Goal: Task Accomplishment & Management: Manage account settings

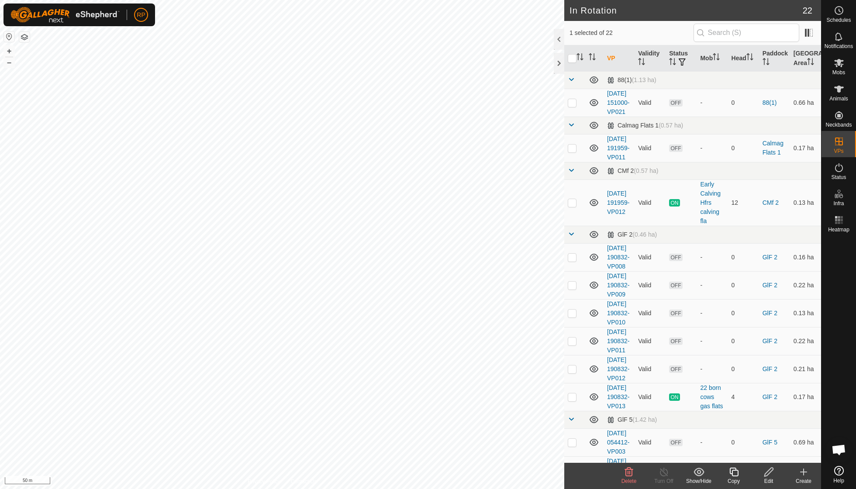
click at [630, 472] on icon at bounding box center [629, 472] width 8 height 9
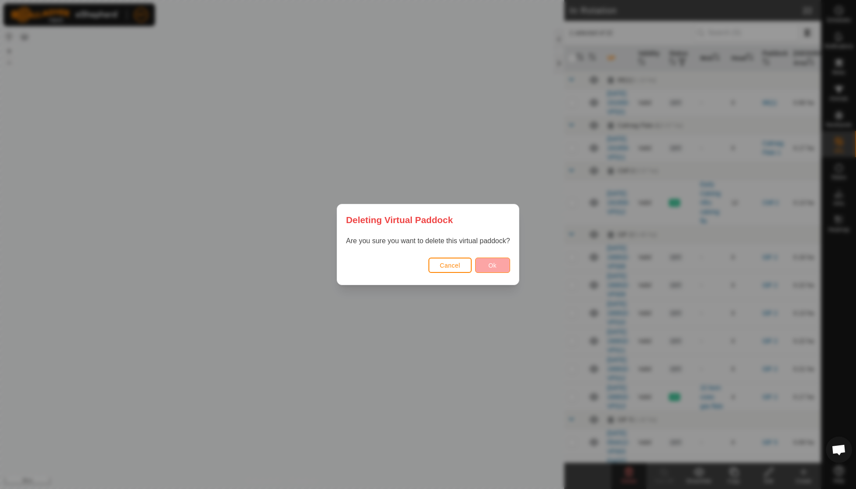
click at [498, 264] on button "Ok" at bounding box center [492, 265] width 35 height 15
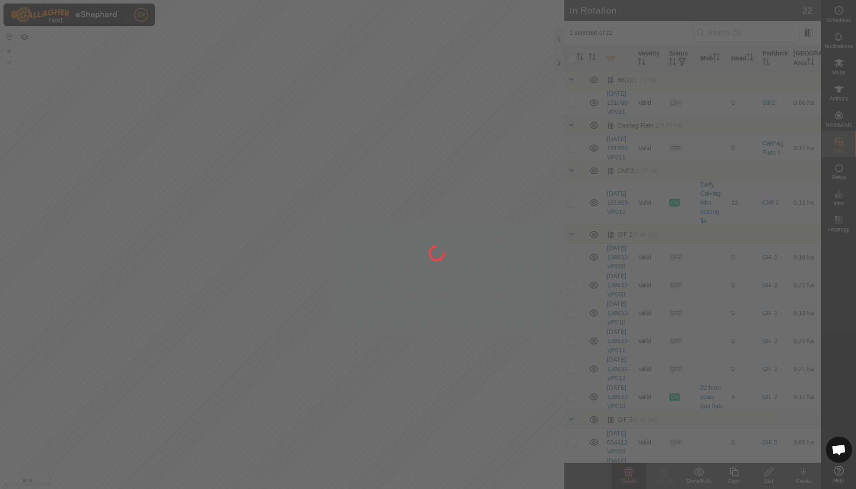
checkbox input "false"
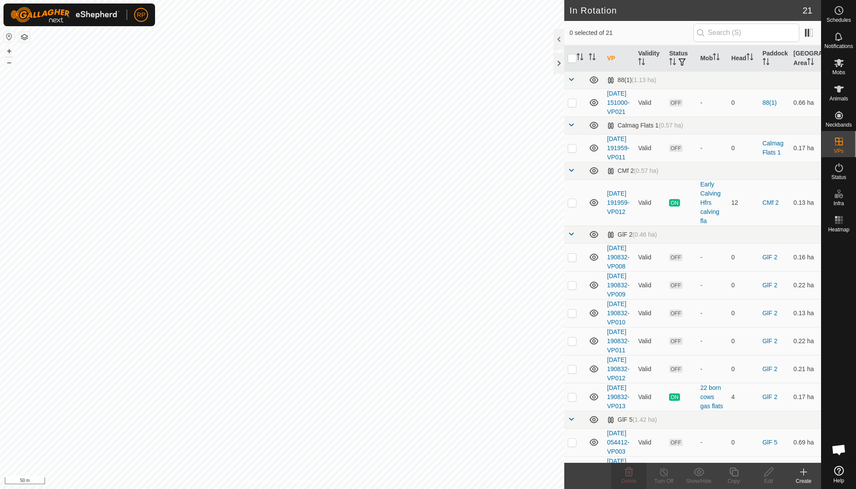
checkbox input "true"
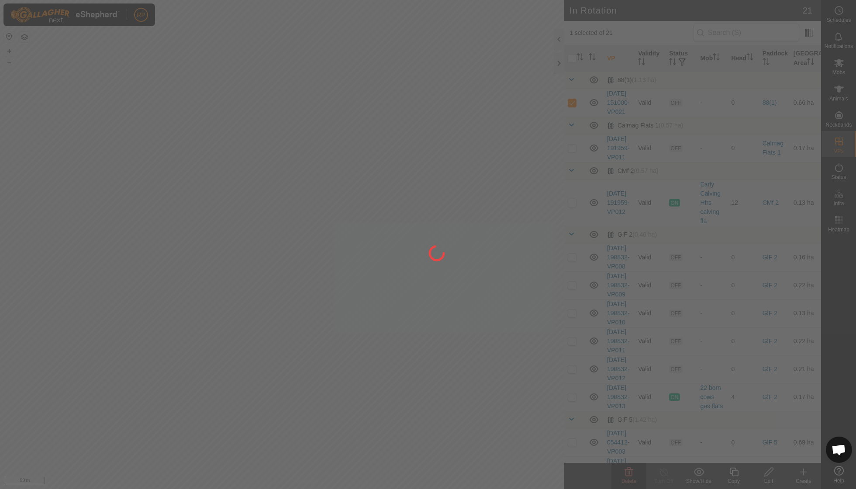
click at [626, 476] on div at bounding box center [428, 244] width 856 height 489
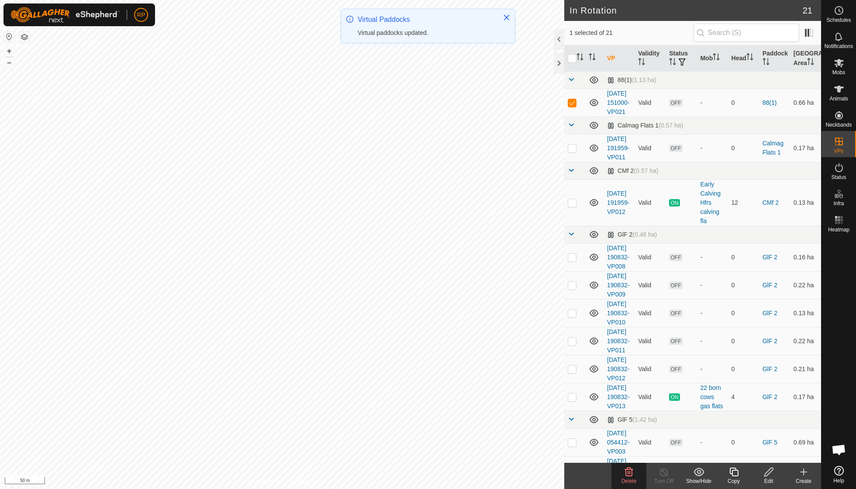
click at [631, 477] on icon at bounding box center [629, 472] width 10 height 10
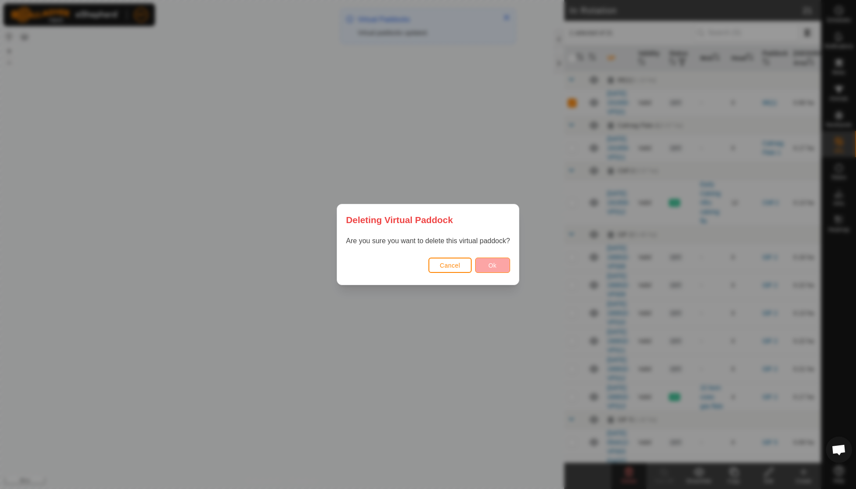
click at [486, 265] on button "Ok" at bounding box center [492, 265] width 35 height 15
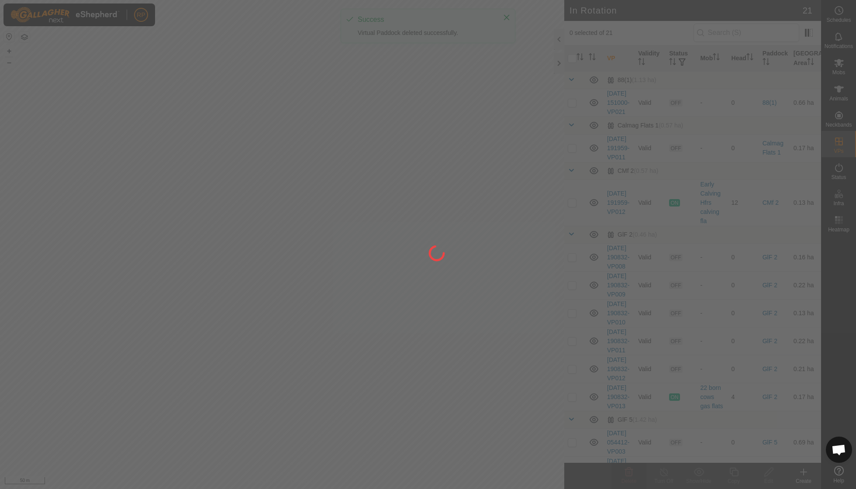
checkbox input "false"
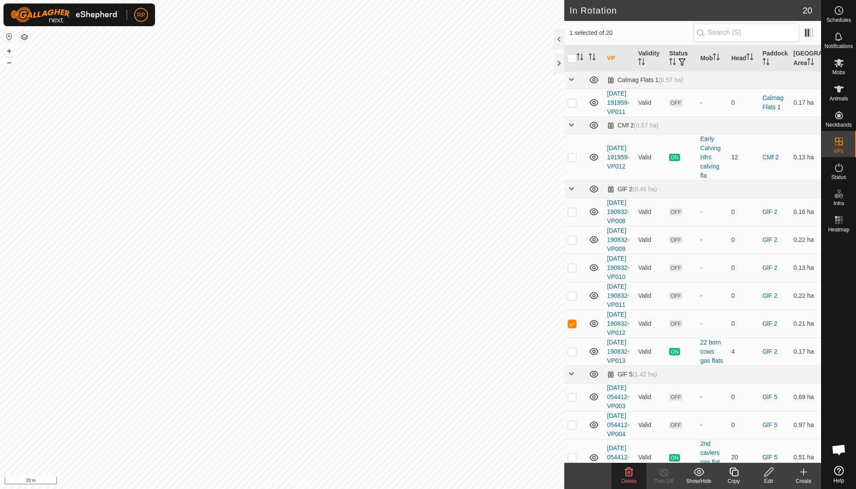
click at [627, 472] on icon at bounding box center [629, 472] width 10 height 10
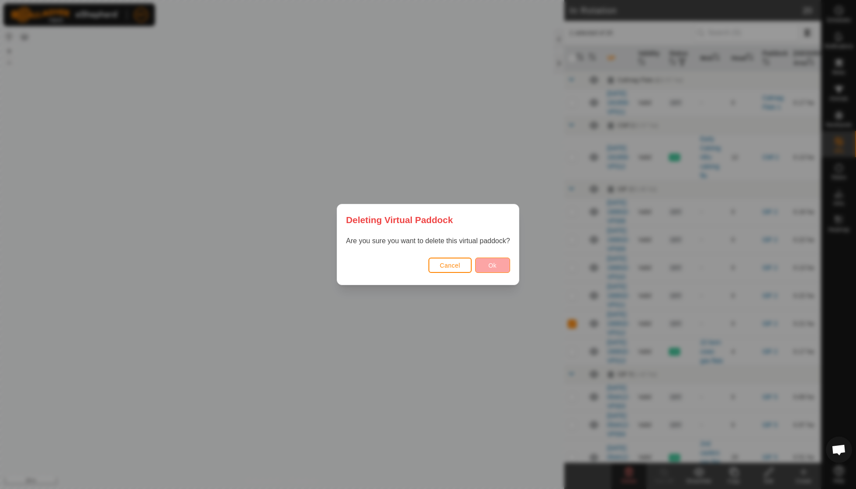
click at [500, 269] on button "Ok" at bounding box center [492, 265] width 35 height 15
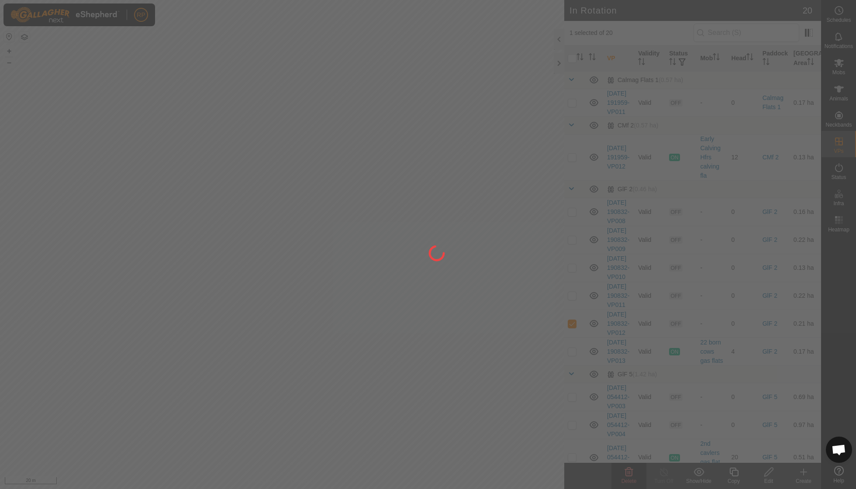
checkbox input "false"
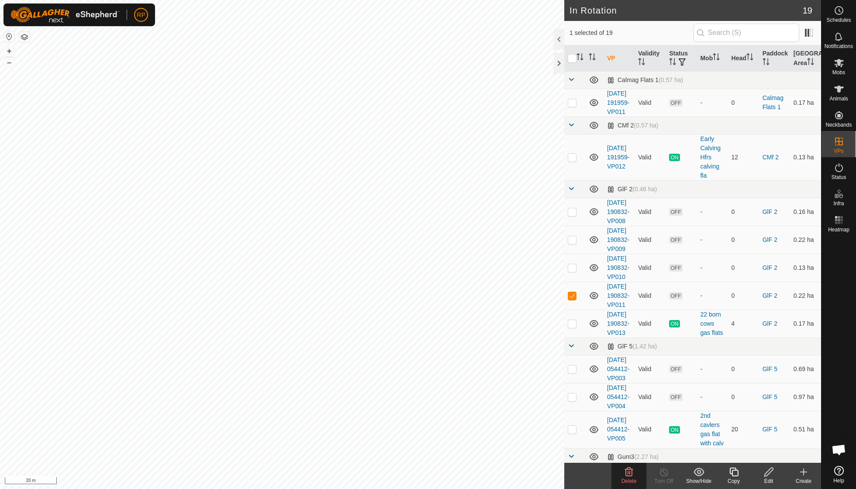
click at [631, 472] on icon at bounding box center [629, 472] width 10 height 10
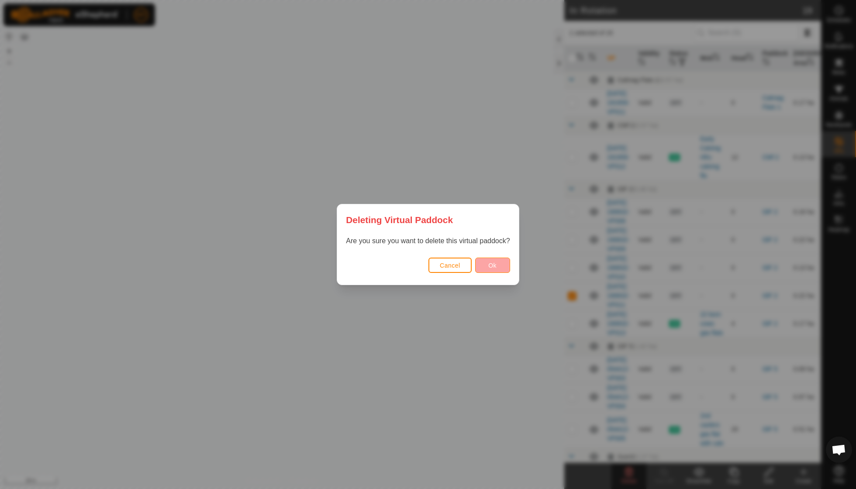
click at [493, 262] on span "Ok" at bounding box center [492, 265] width 8 height 7
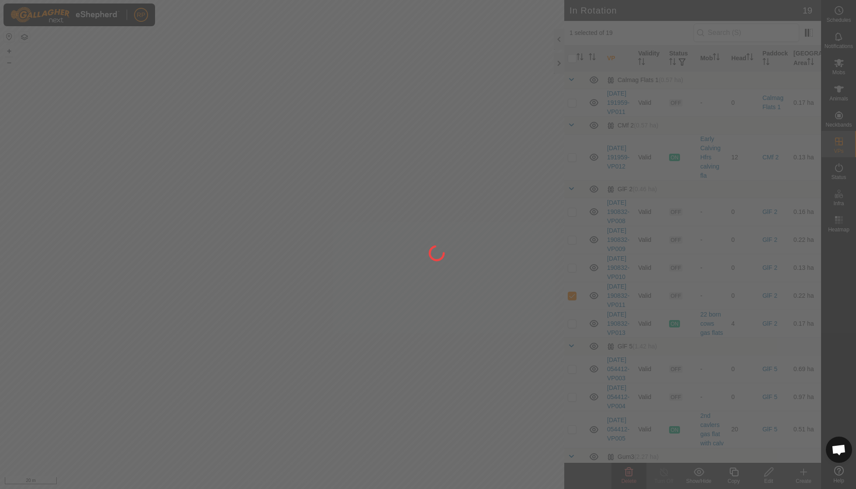
checkbox input "false"
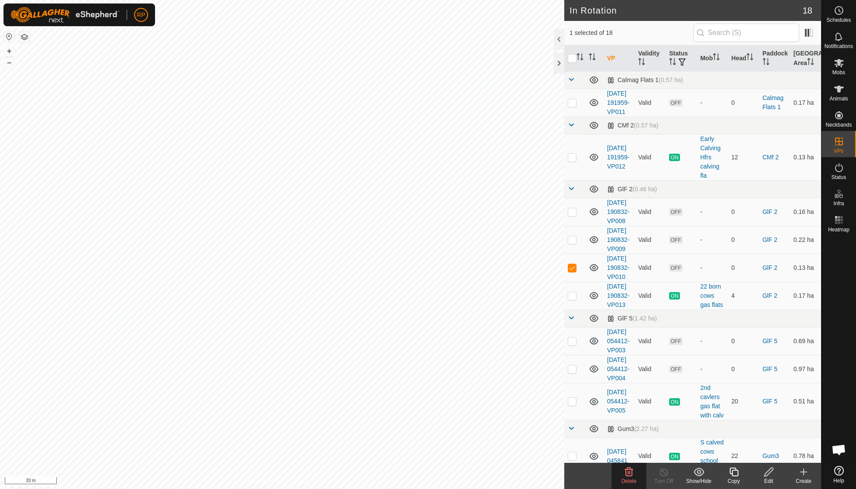
click at [631, 473] on icon at bounding box center [629, 472] width 10 height 10
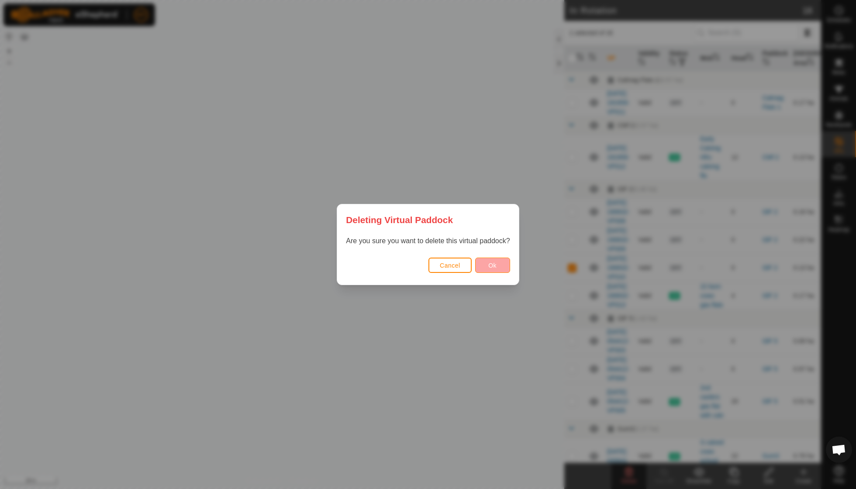
click at [498, 271] on button "Ok" at bounding box center [492, 265] width 35 height 15
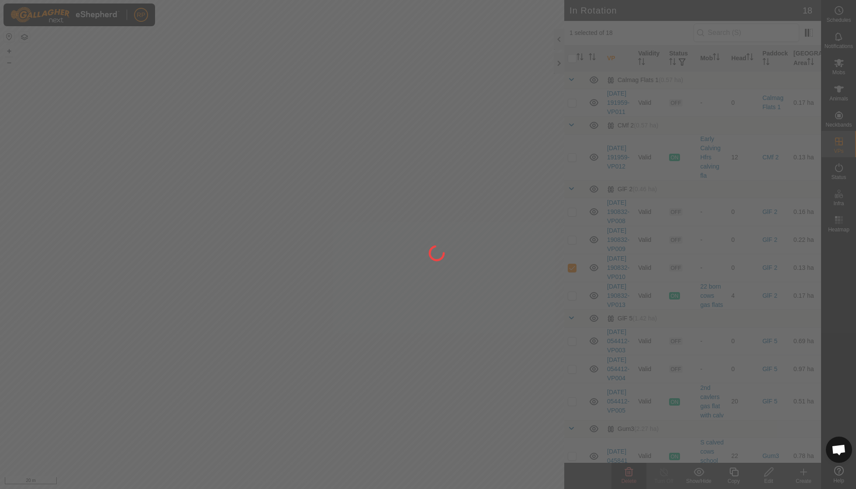
checkbox input "false"
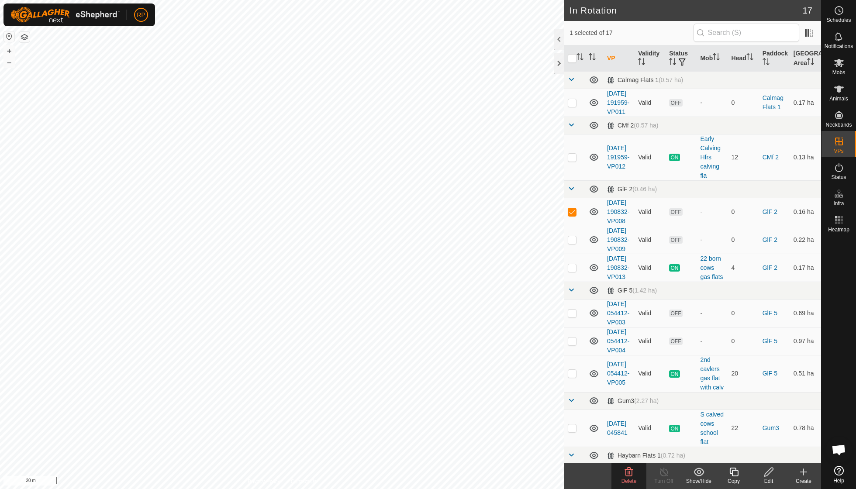
click at [630, 473] on icon at bounding box center [629, 472] width 8 height 9
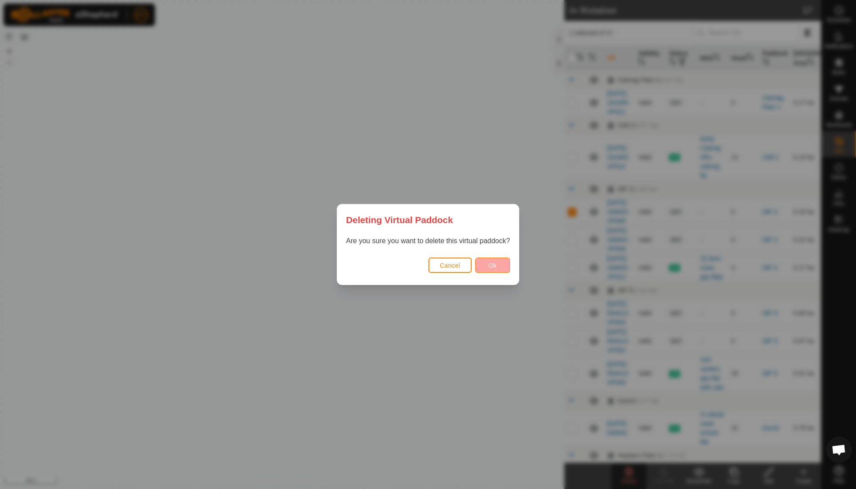
click at [488, 267] on button "Ok" at bounding box center [492, 265] width 35 height 15
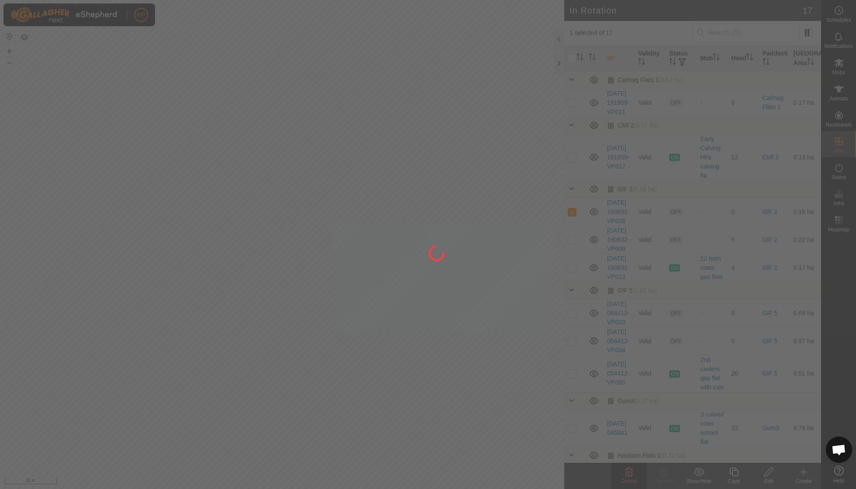
checkbox input "false"
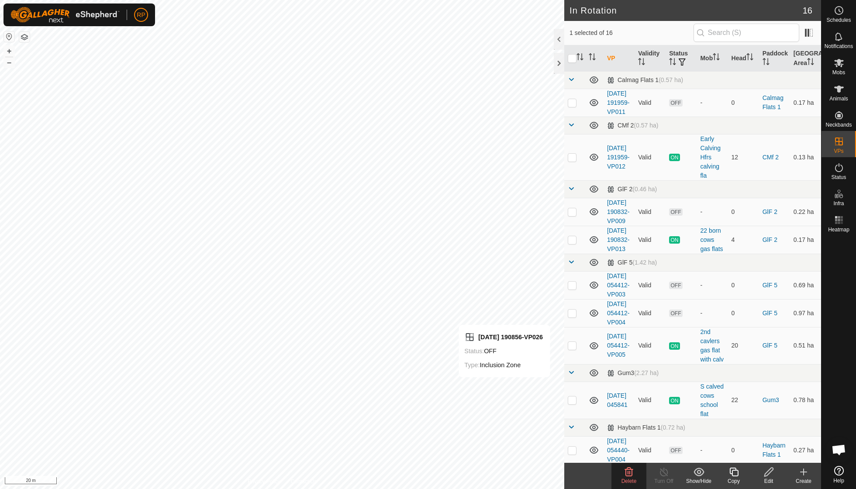
click at [629, 471] on icon at bounding box center [629, 472] width 8 height 9
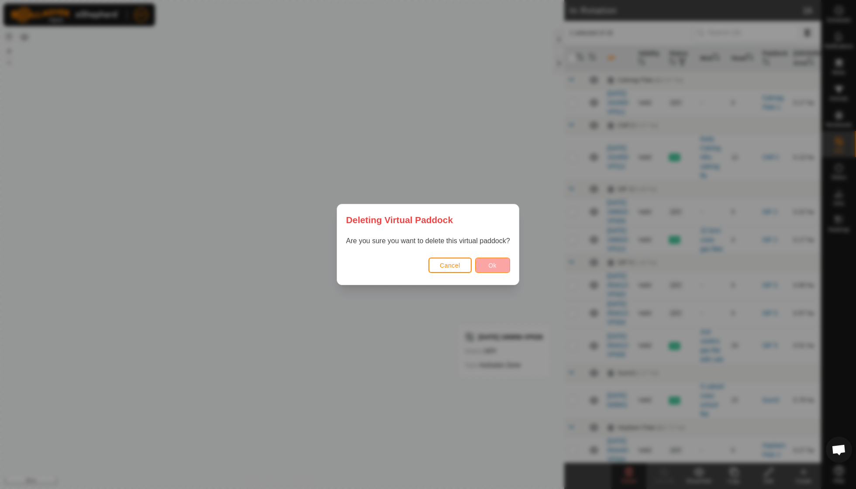
click at [484, 262] on button "Ok" at bounding box center [492, 265] width 35 height 15
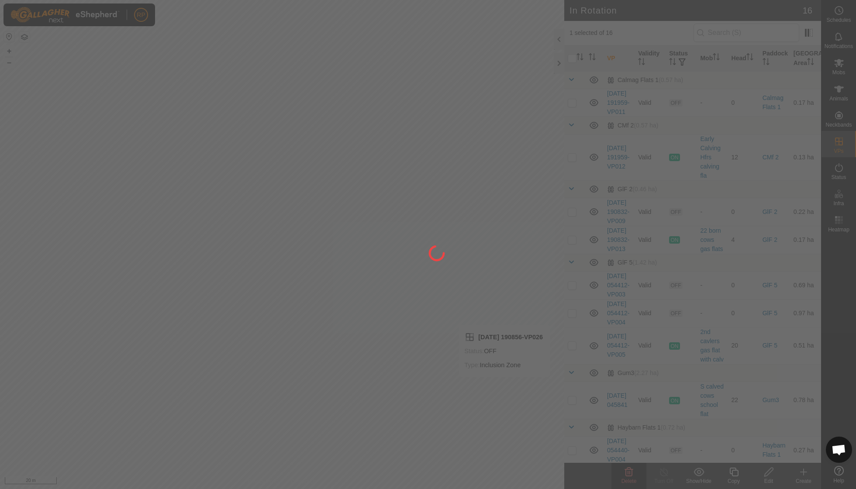
checkbox input "false"
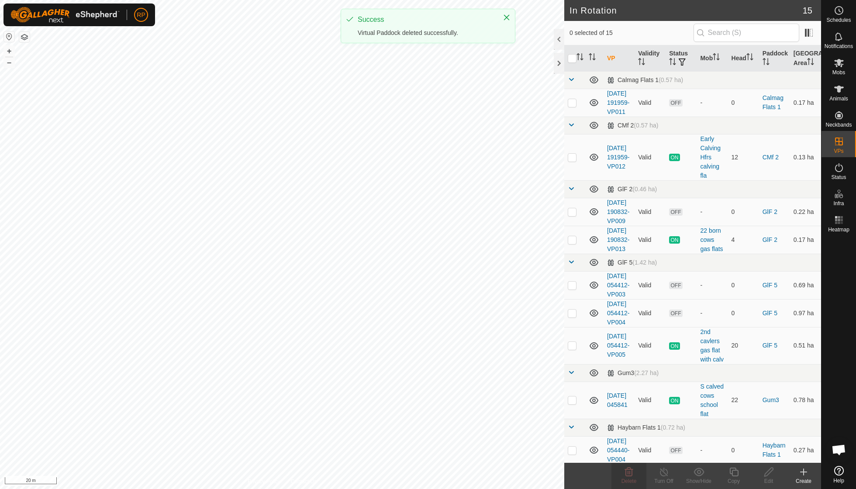
checkbox input "true"
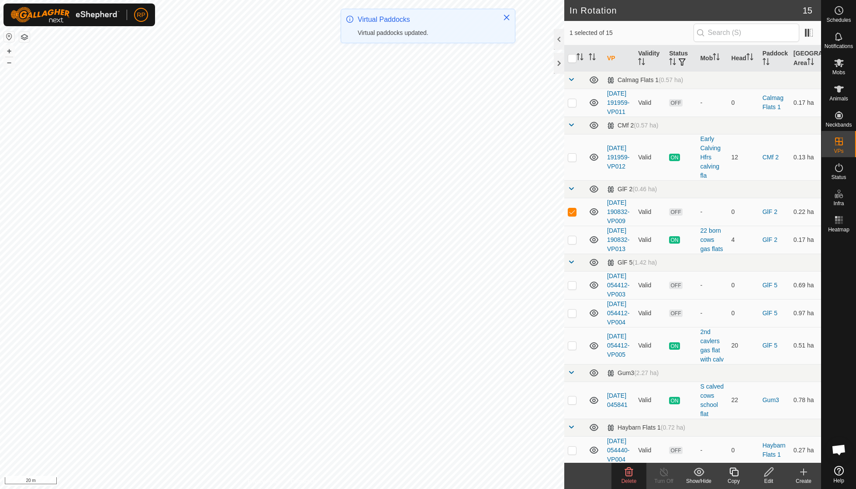
click at [626, 472] on icon at bounding box center [629, 472] width 10 height 10
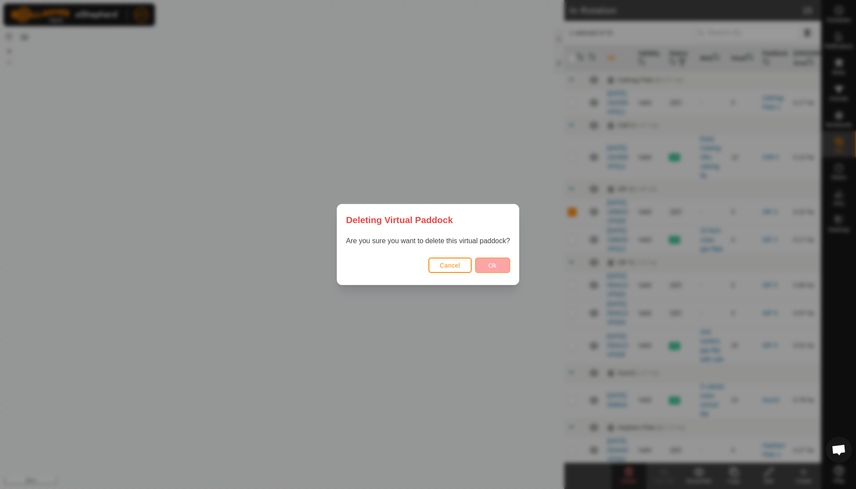
click at [493, 264] on span "Ok" at bounding box center [492, 265] width 8 height 7
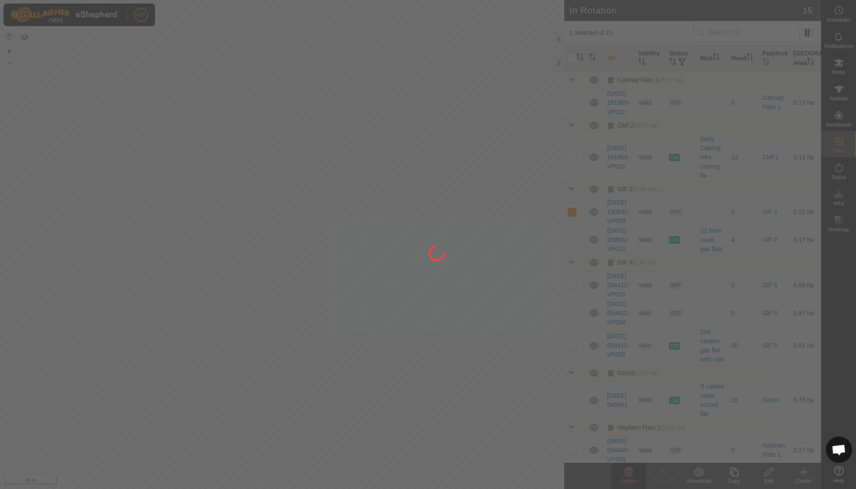
checkbox input "false"
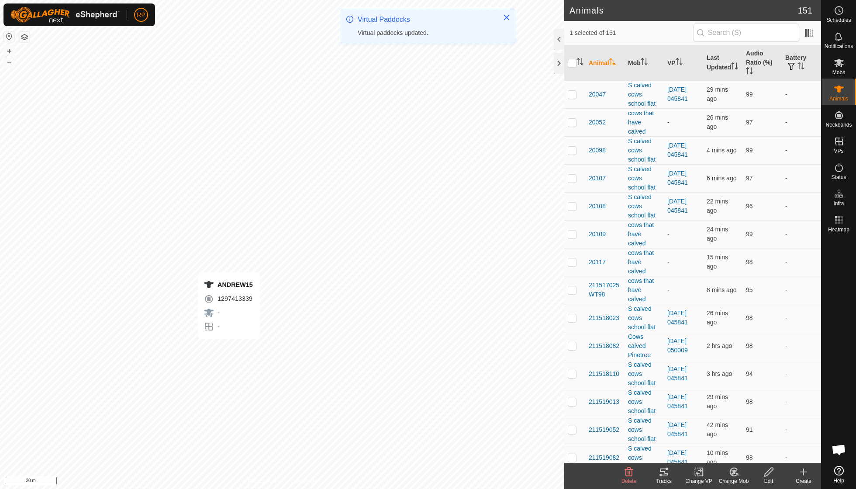
checkbox input "true"
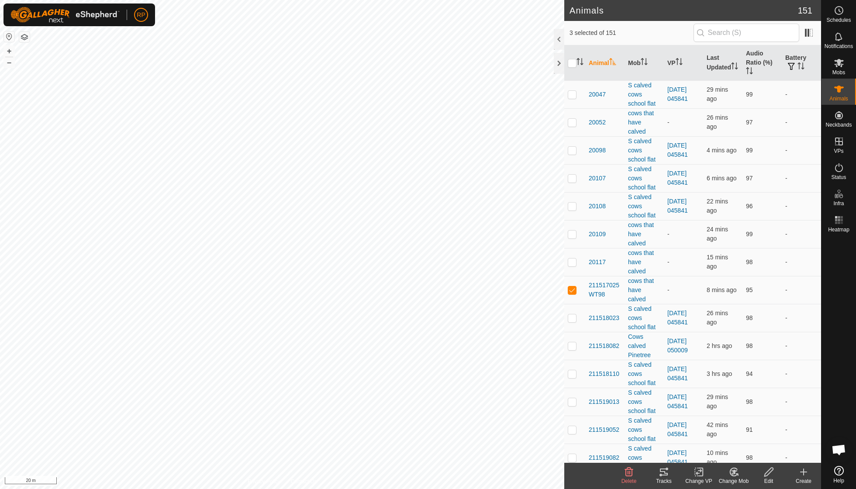
checkbox input "true"
click at [732, 472] on icon at bounding box center [734, 472] width 6 height 4
click at [743, 437] on link "Choose Mob..." at bounding box center [760, 433] width 86 height 17
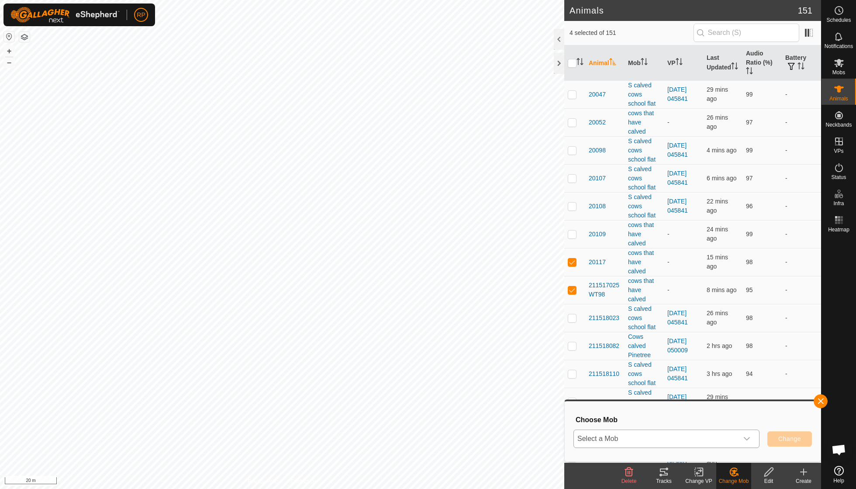
click at [748, 438] on icon "dropdown trigger" at bounding box center [747, 438] width 6 height 3
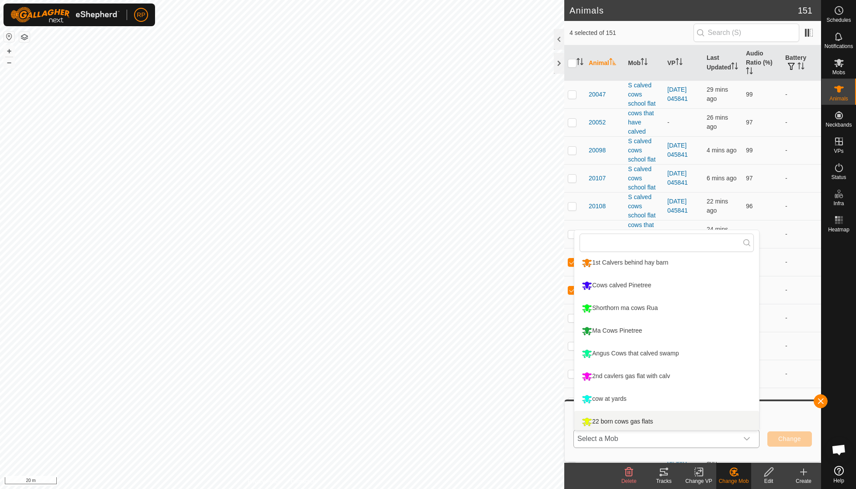
scroll to position [2, 0]
click at [633, 289] on li "Cows calved Pinetree" at bounding box center [666, 287] width 185 height 22
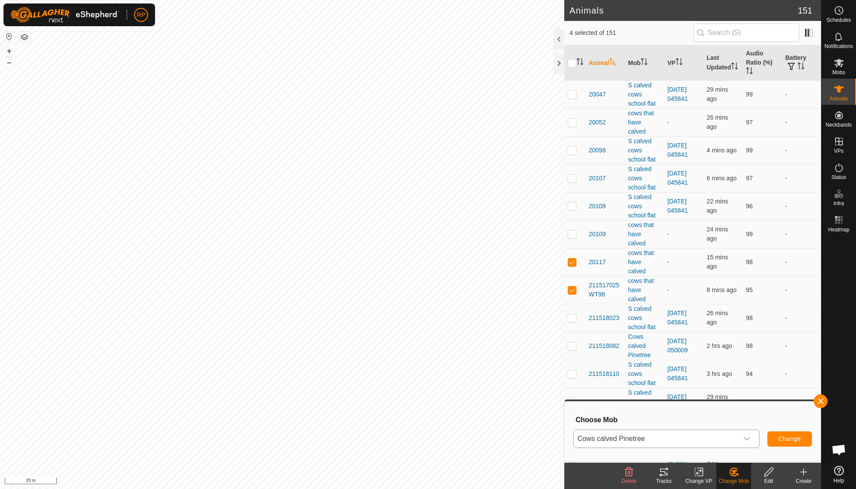
click at [779, 440] on span "Change" at bounding box center [789, 438] width 23 height 7
checkbox input "false"
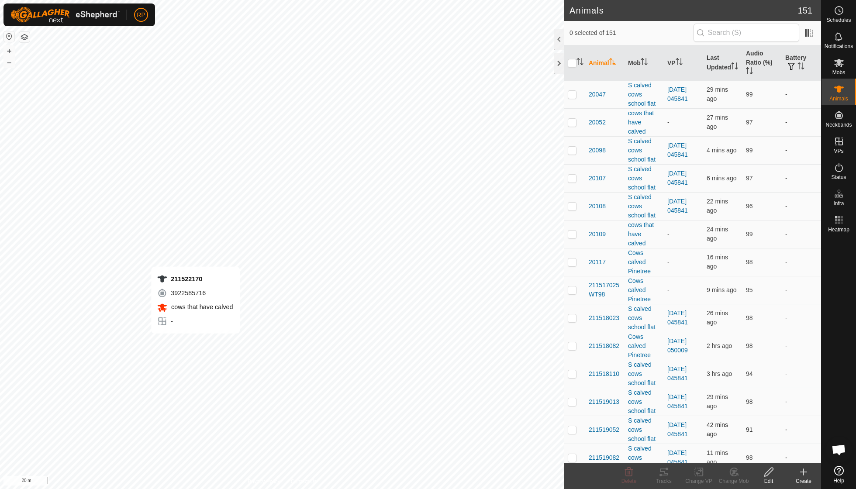
checkbox input "true"
click at [728, 474] on icon at bounding box center [733, 472] width 11 height 10
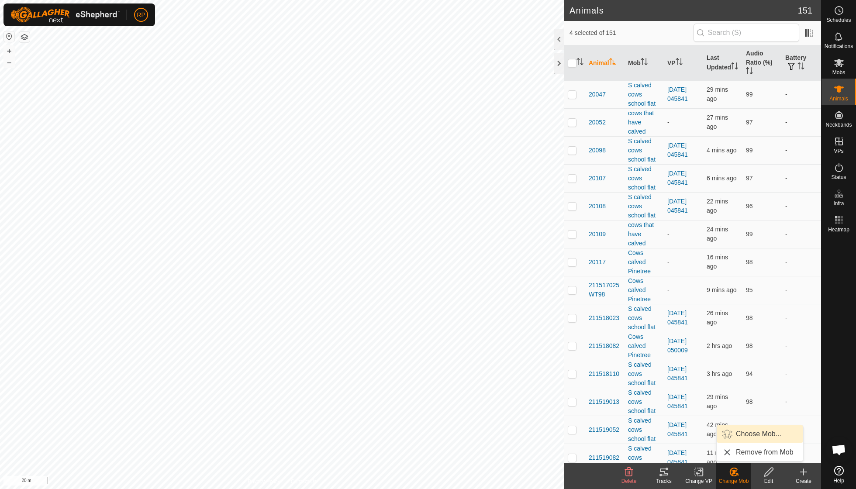
click at [739, 435] on link "Choose Mob..." at bounding box center [760, 433] width 86 height 17
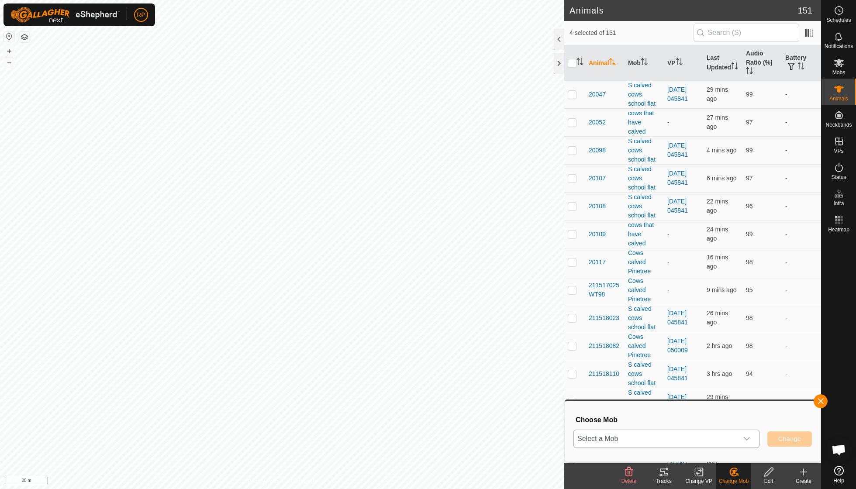
click at [747, 437] on icon "dropdown trigger" at bounding box center [746, 438] width 7 height 7
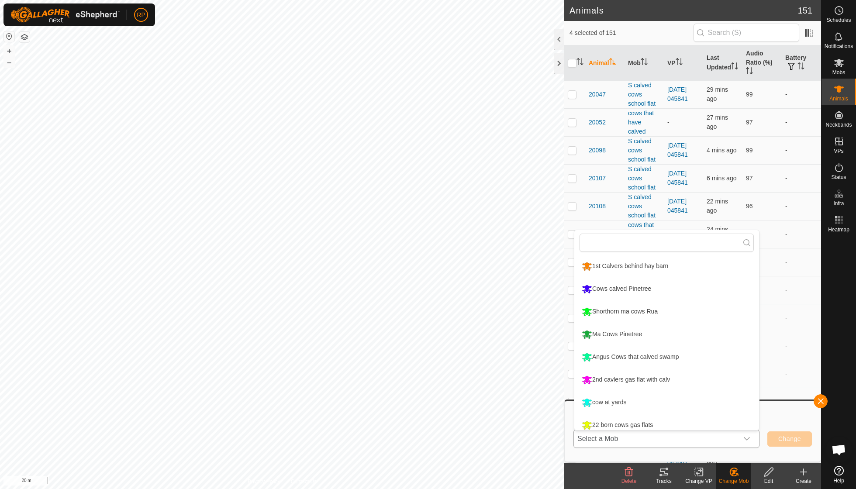
scroll to position [6, 0]
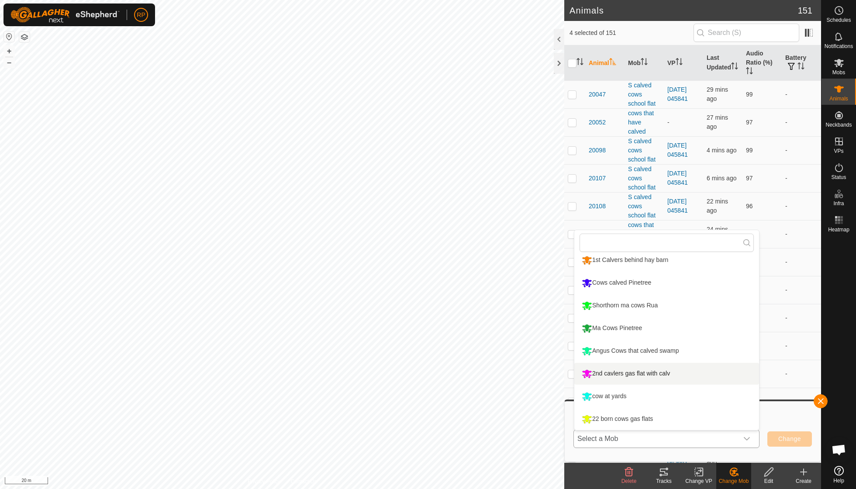
click at [647, 372] on li "2nd cavlers gas flat with calv" at bounding box center [666, 374] width 185 height 22
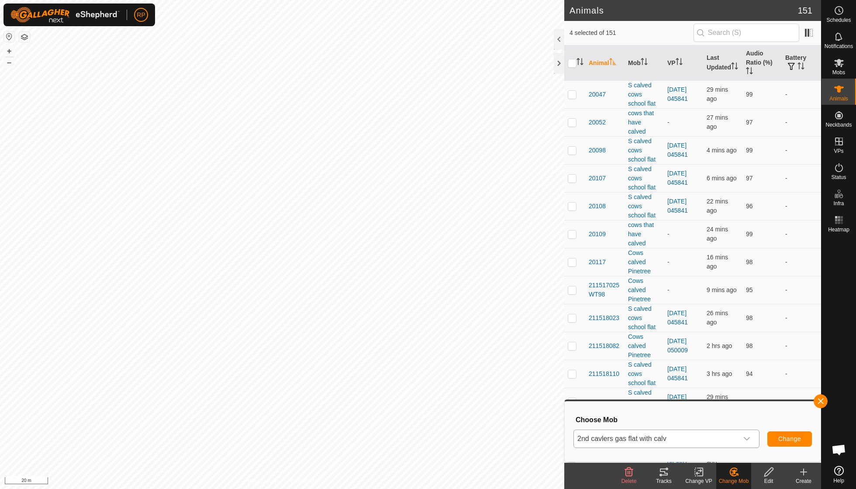
click at [790, 440] on span "Change" at bounding box center [789, 438] width 23 height 7
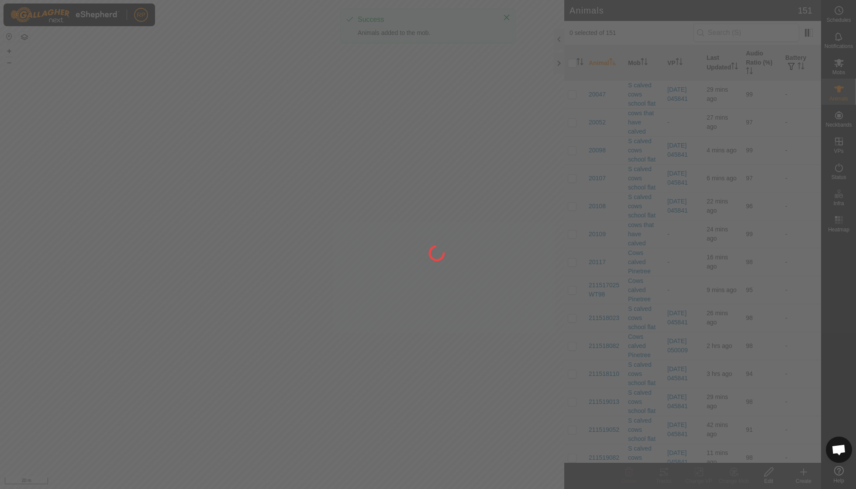
checkbox input "false"
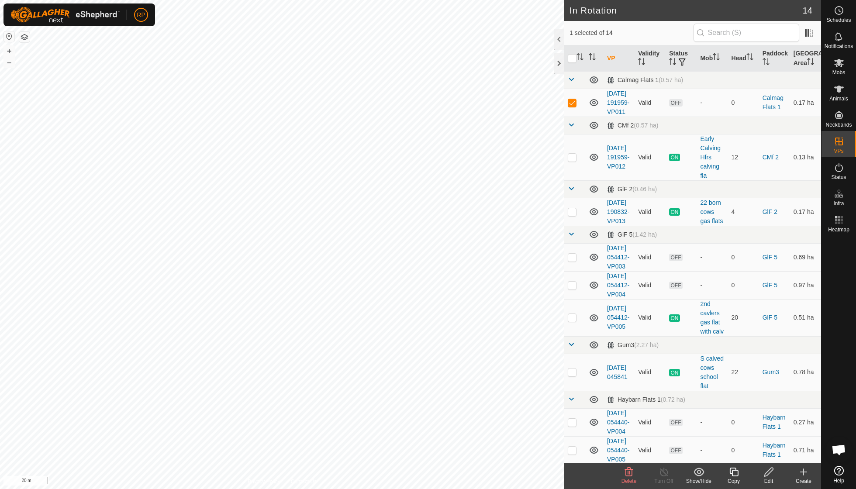
click at [632, 472] on icon at bounding box center [629, 472] width 8 height 9
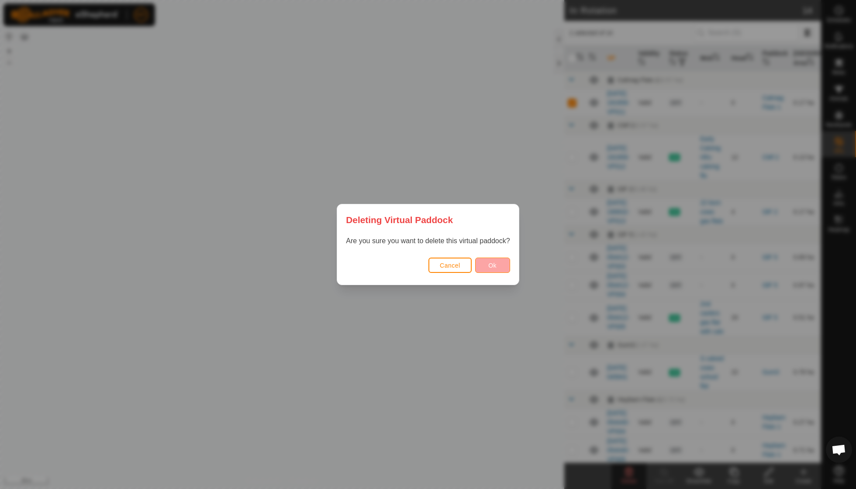
click at [496, 272] on button "Ok" at bounding box center [492, 265] width 35 height 15
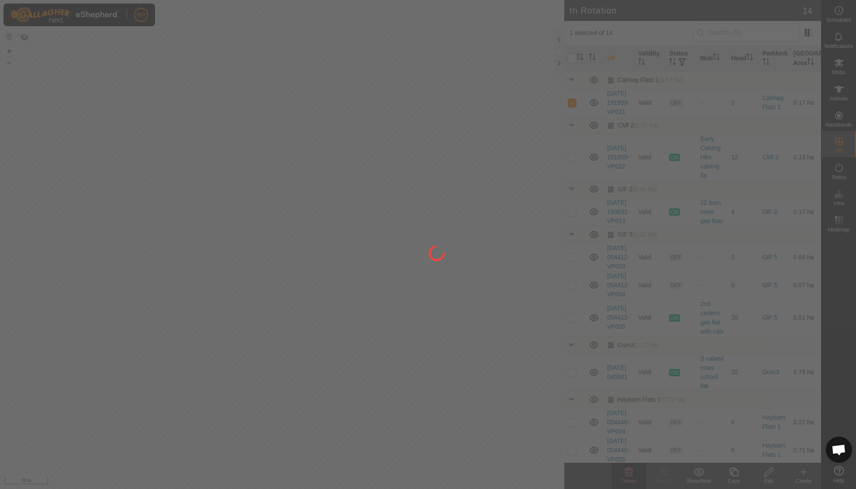
checkbox input "false"
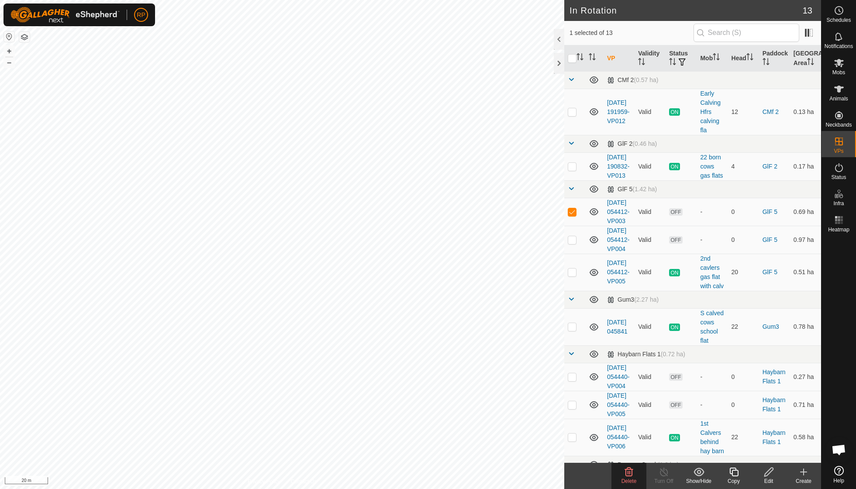
checkbox input "true"
click at [634, 469] on delete-svg-icon at bounding box center [628, 472] width 35 height 10
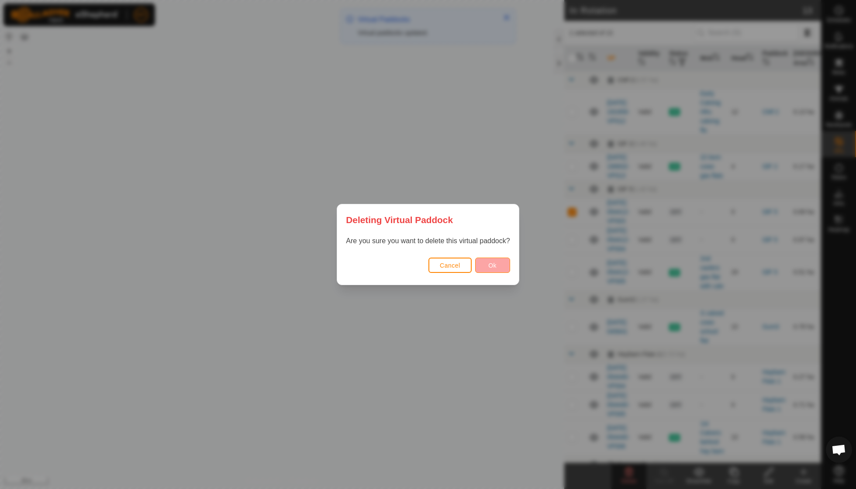
click at [501, 270] on button "Ok" at bounding box center [492, 265] width 35 height 15
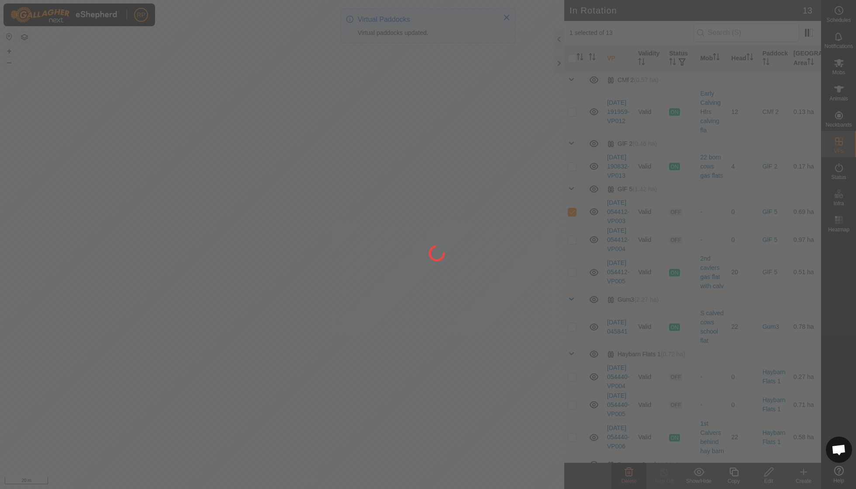
checkbox input "false"
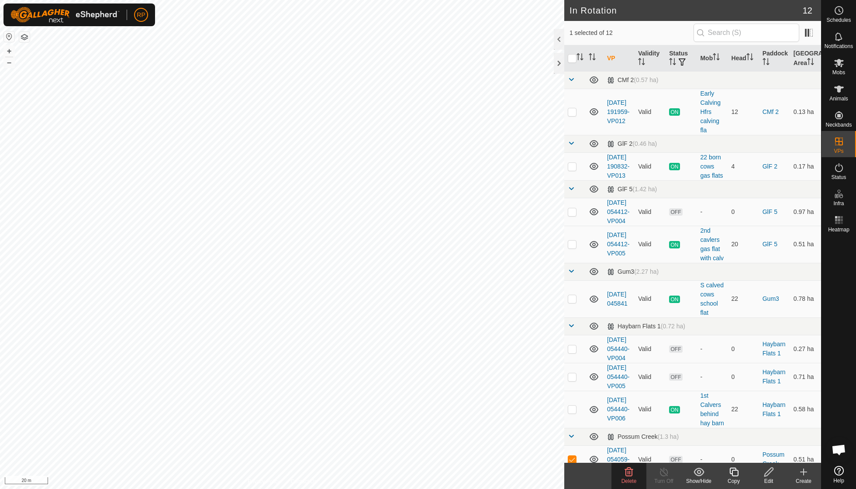
click at [629, 476] on icon at bounding box center [629, 472] width 8 height 9
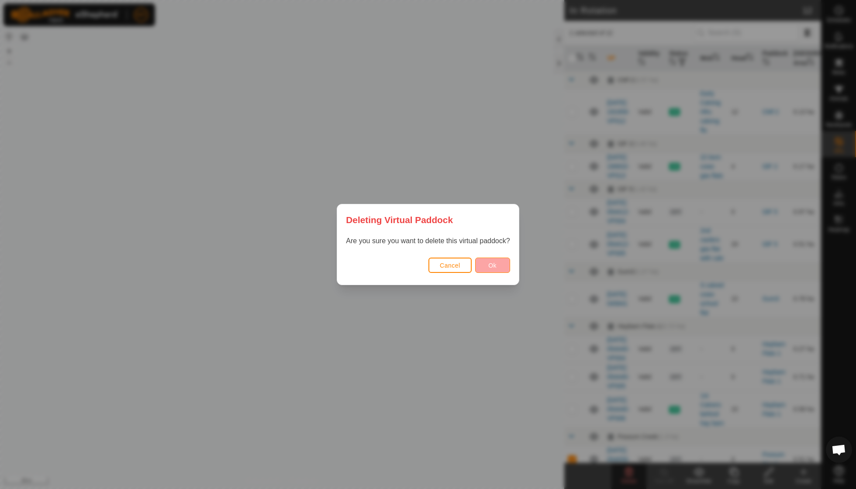
click at [492, 265] on span "Ok" at bounding box center [492, 265] width 8 height 7
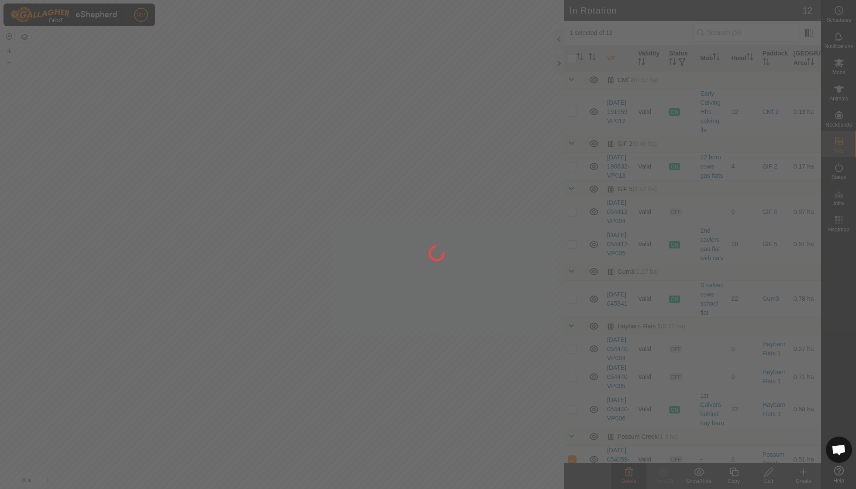
checkbox input "false"
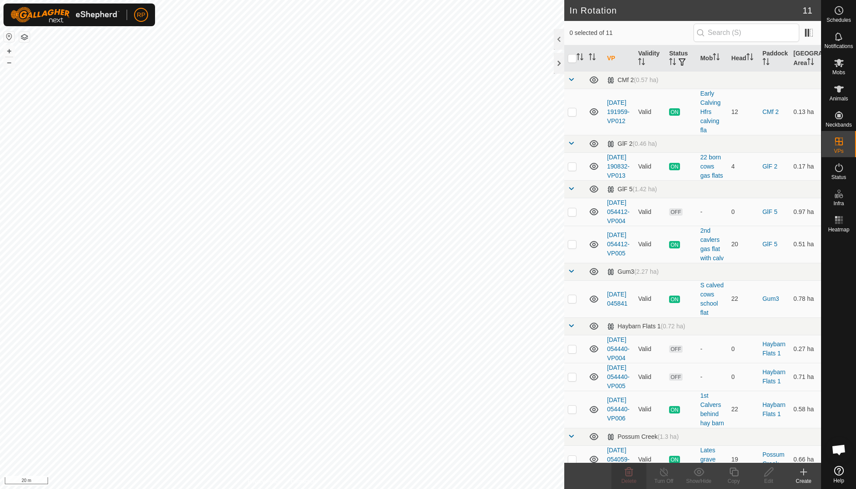
checkbox input "true"
click at [627, 472] on icon at bounding box center [629, 472] width 10 height 10
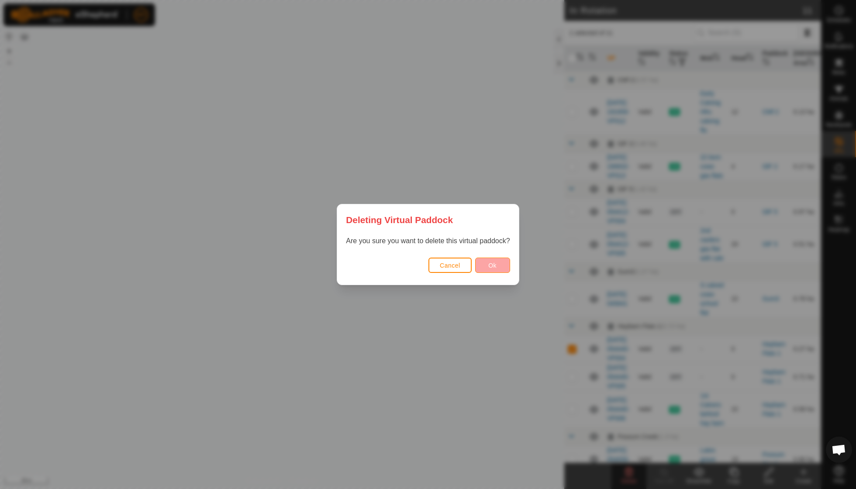
click at [496, 265] on span "Ok" at bounding box center [492, 265] width 8 height 7
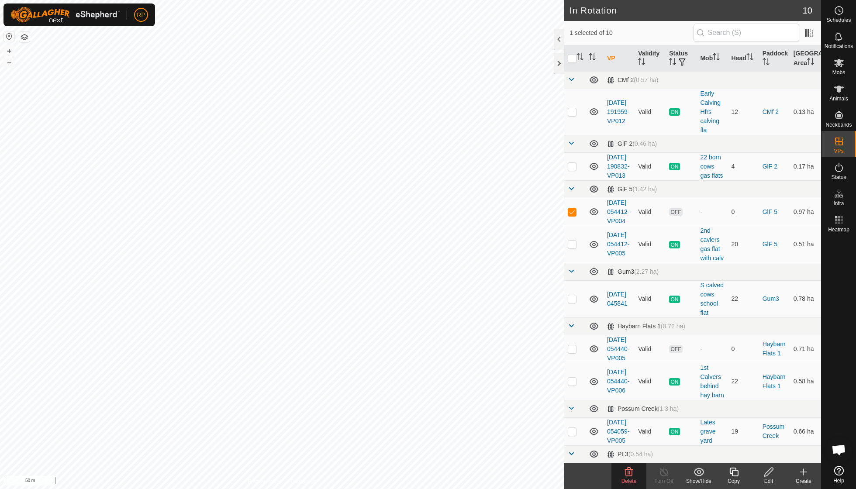
click at [630, 473] on icon at bounding box center [629, 472] width 8 height 9
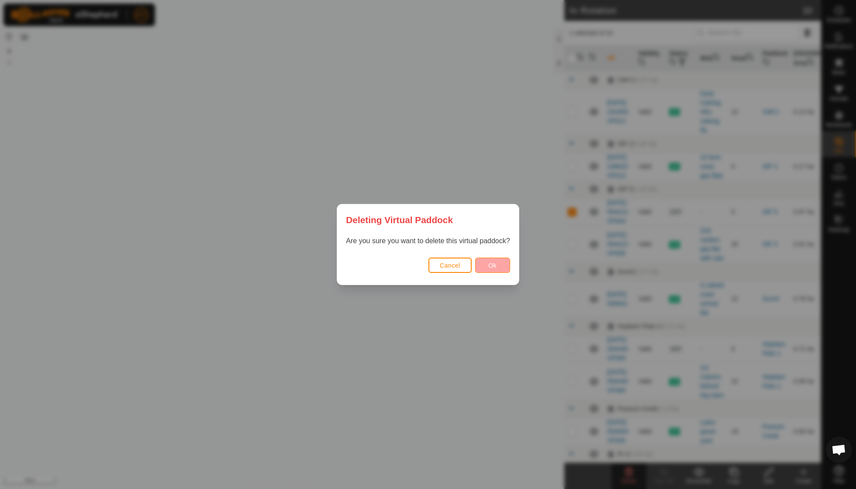
click at [493, 263] on span "Ok" at bounding box center [492, 265] width 8 height 7
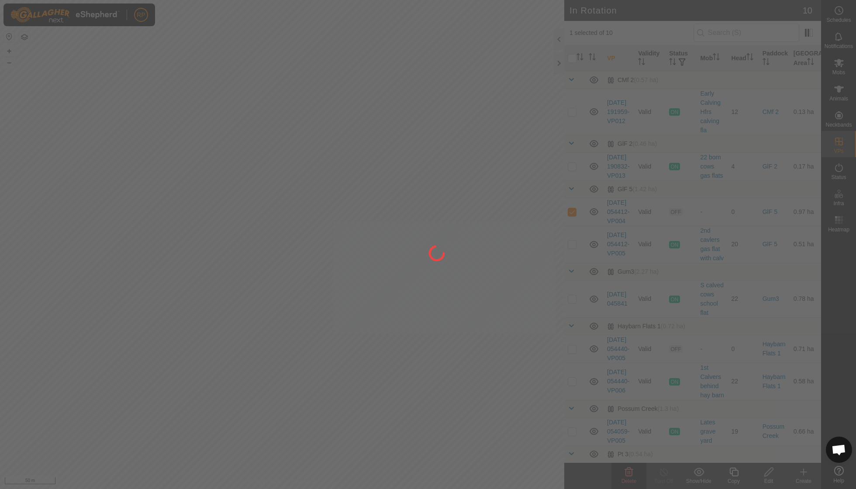
checkbox input "false"
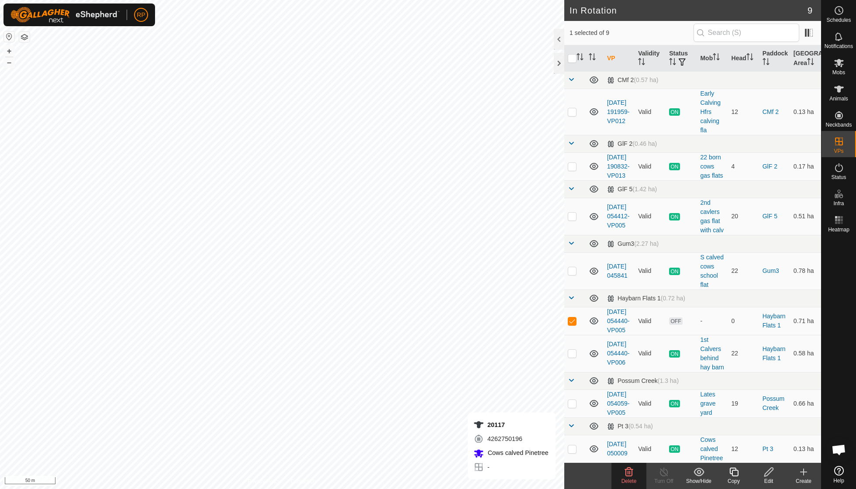
click at [628, 472] on icon at bounding box center [629, 472] width 8 height 9
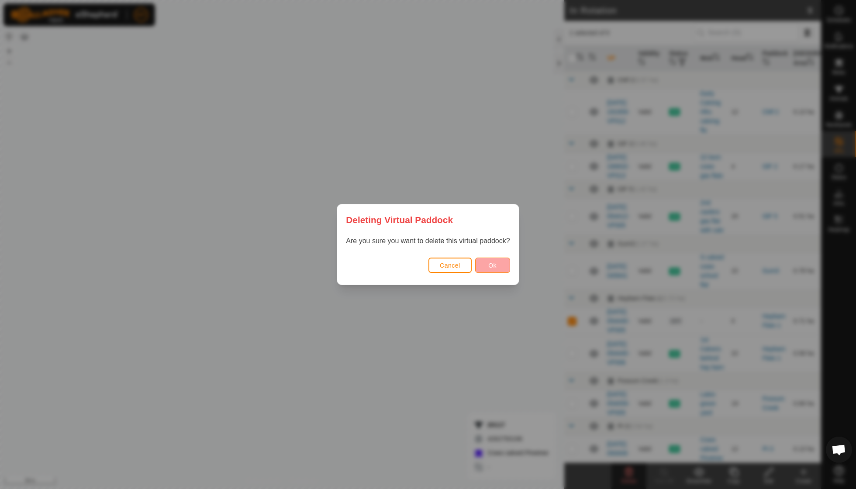
click at [486, 265] on button "Ok" at bounding box center [492, 265] width 35 height 15
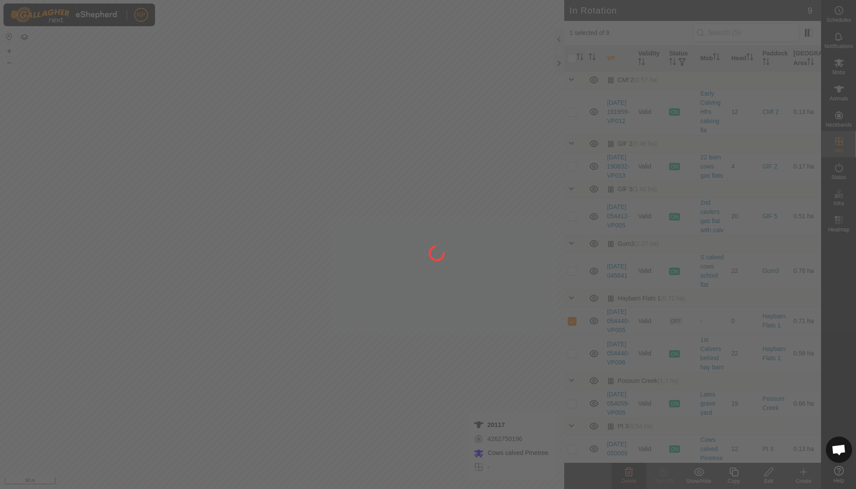
checkbox input "false"
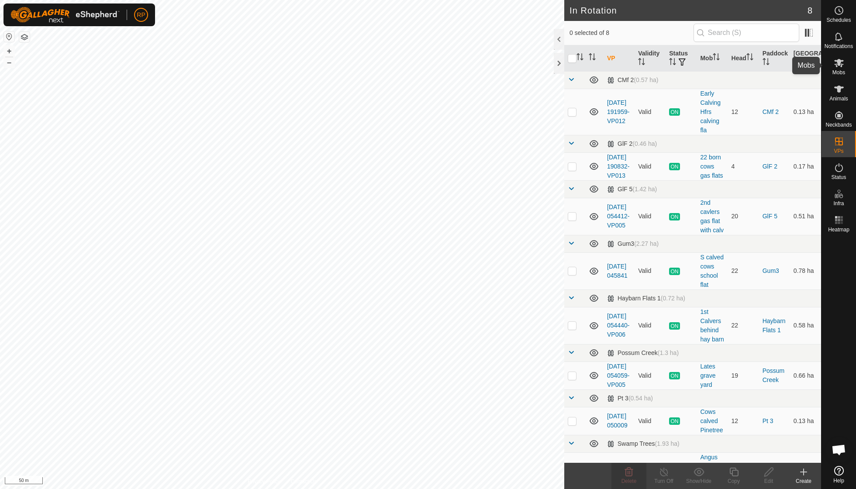
click at [838, 71] on span "Mobs" at bounding box center [838, 72] width 13 height 5
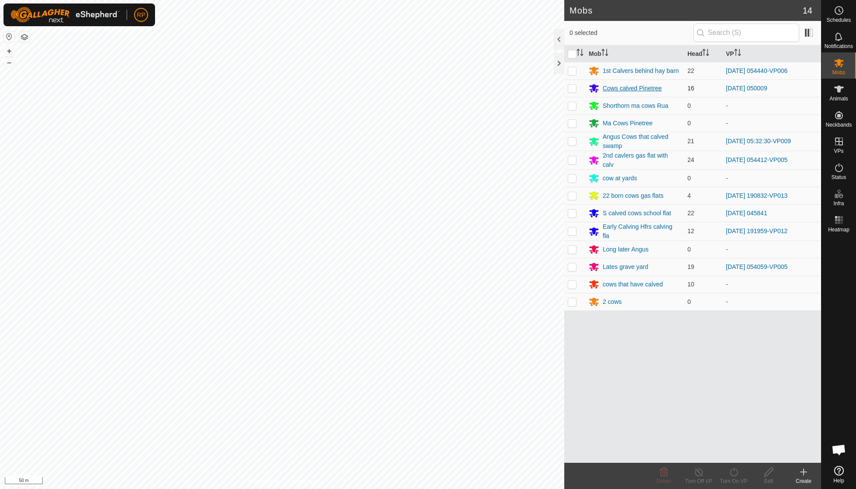
click at [594, 90] on icon at bounding box center [594, 89] width 10 height 8
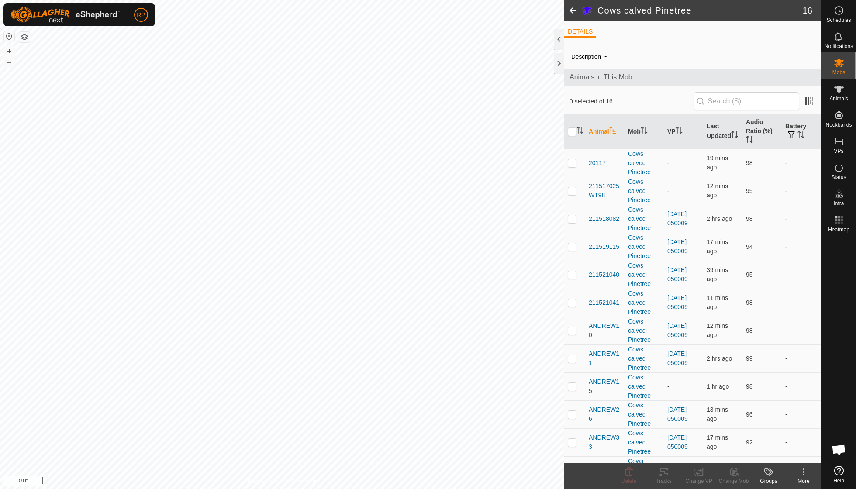
click at [805, 473] on icon at bounding box center [803, 472] width 10 height 10
click at [790, 453] on link "Edit Mob Detail" at bounding box center [777, 452] width 86 height 17
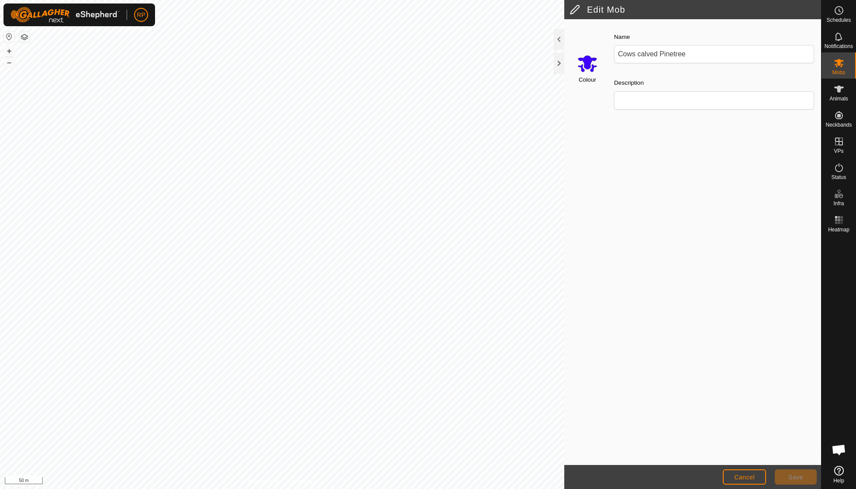
click at [588, 67] on input "Select a color" at bounding box center [587, 63] width 21 height 21
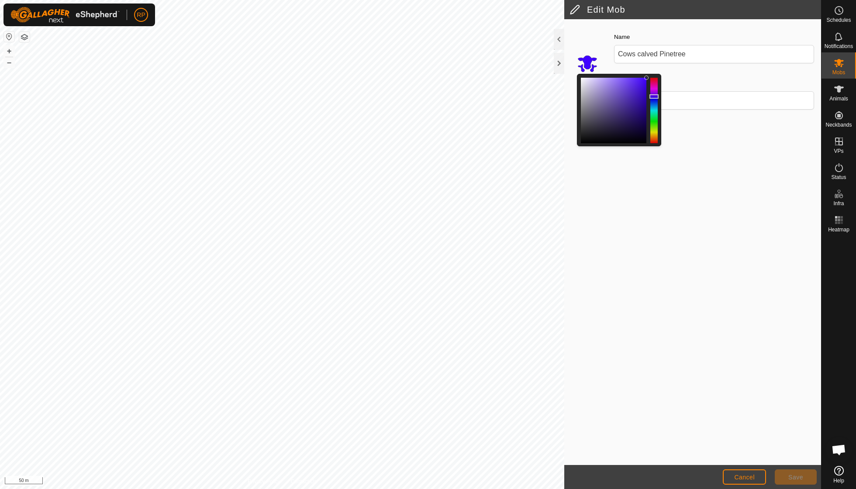
click at [653, 123] on div at bounding box center [653, 110] width 7 height 65
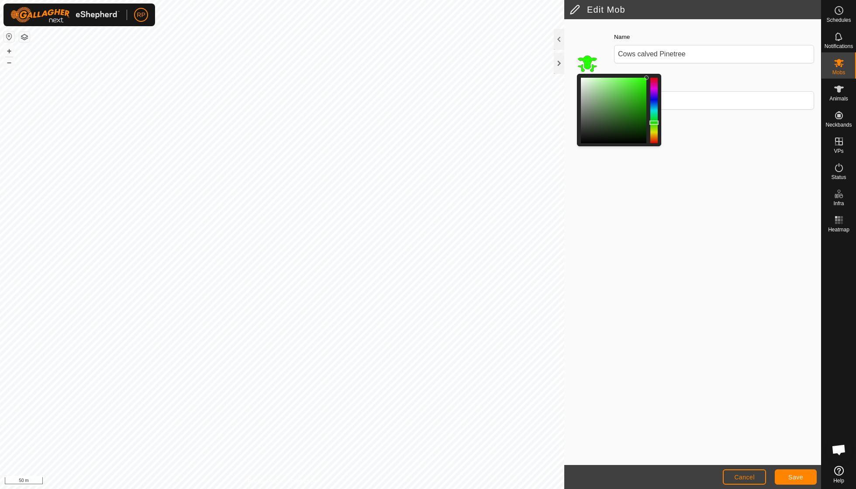
click at [801, 472] on button "Save" at bounding box center [796, 476] width 42 height 15
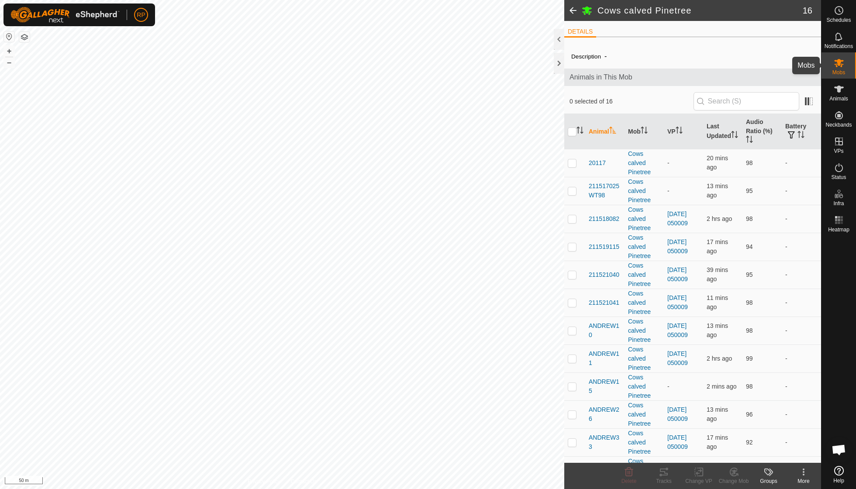
click at [838, 67] on icon at bounding box center [839, 63] width 10 height 10
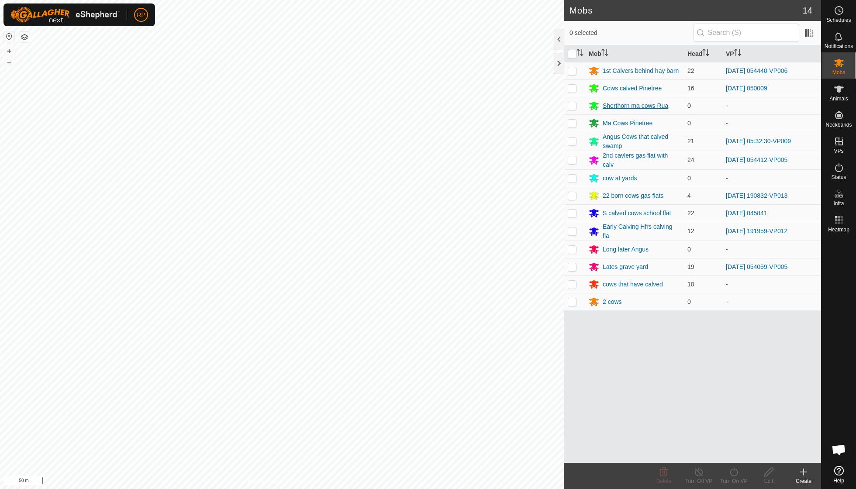
click at [608, 105] on div "Shorthorn ma cows Rua" at bounding box center [635, 105] width 65 height 9
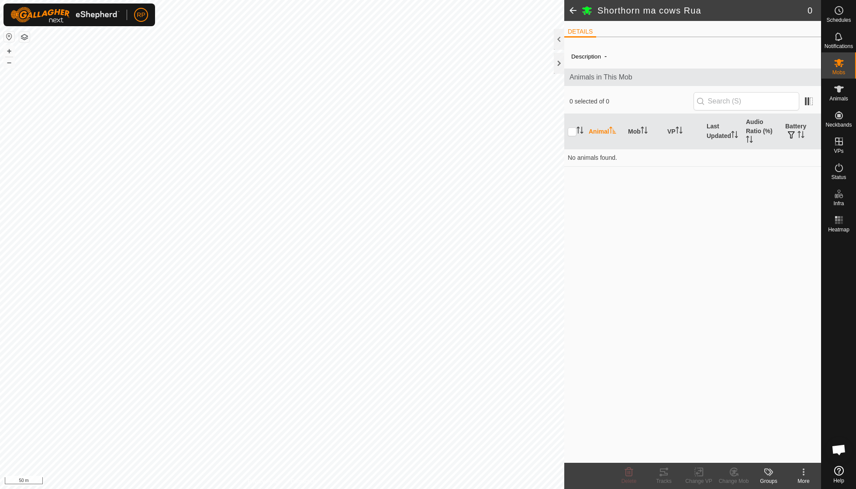
click at [806, 481] on div "More" at bounding box center [803, 481] width 35 height 8
click at [769, 437] on link "Delete Mob" at bounding box center [777, 433] width 86 height 17
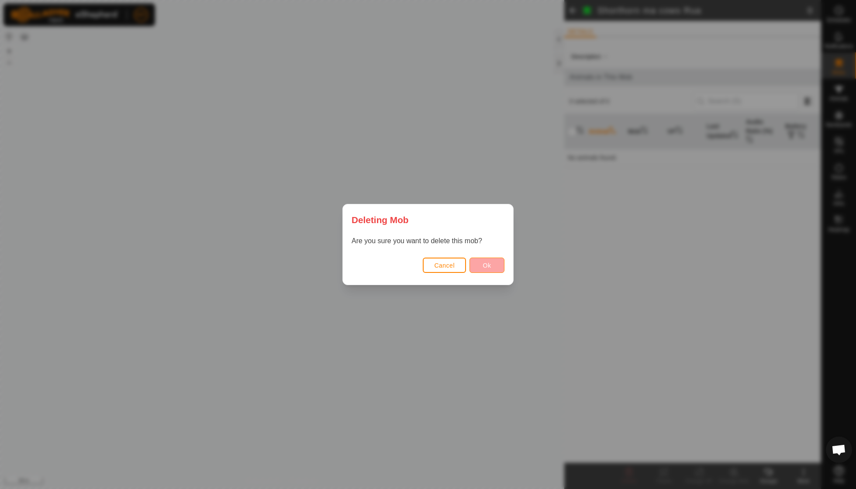
click at [483, 264] on span "Ok" at bounding box center [487, 265] width 8 height 7
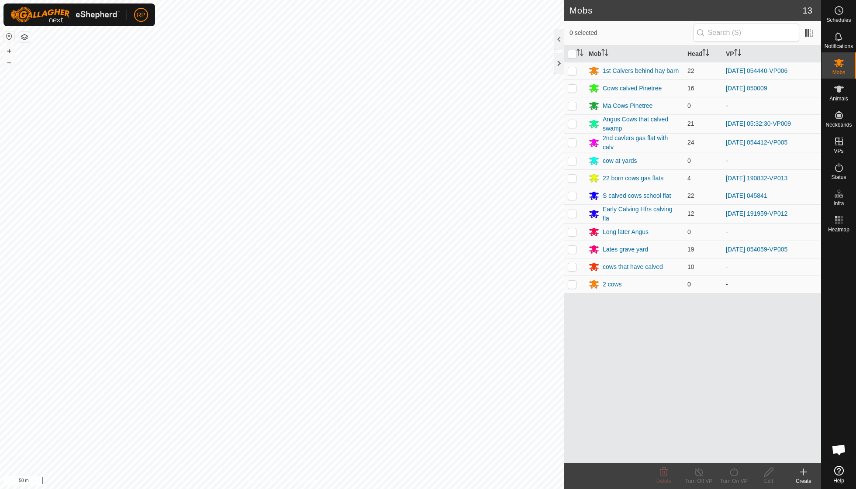
click at [575, 282] on p-checkbox at bounding box center [572, 284] width 9 height 7
click at [665, 472] on icon at bounding box center [663, 472] width 10 height 10
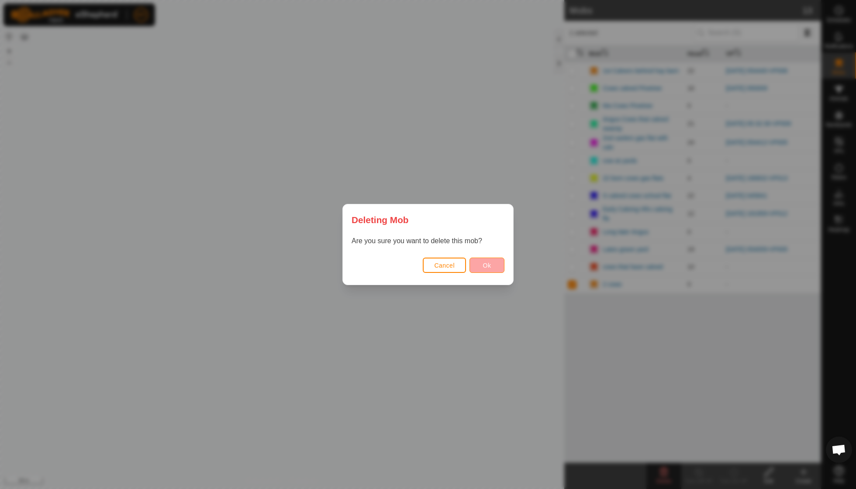
click at [479, 270] on button "Ok" at bounding box center [486, 265] width 35 height 15
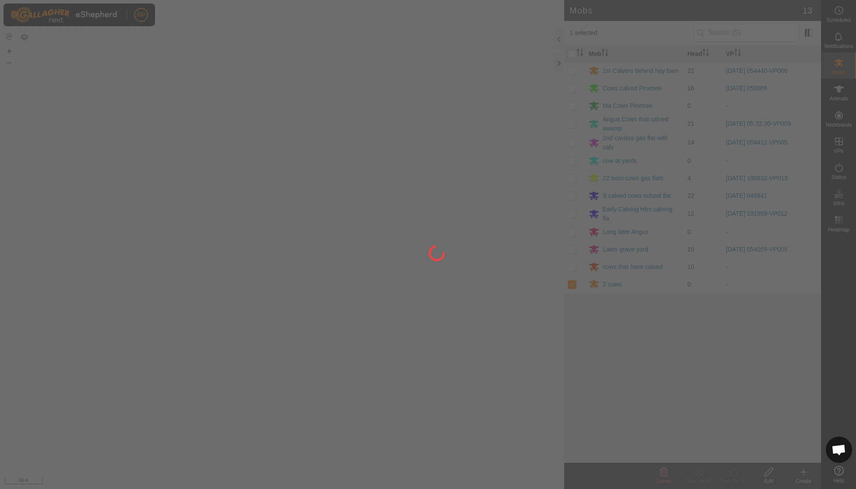
checkbox input "false"
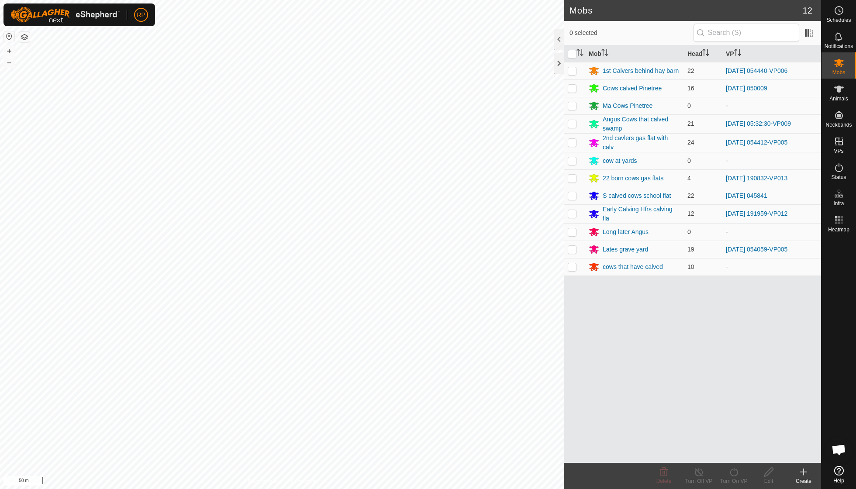
click at [574, 230] on p-checkbox at bounding box center [572, 231] width 9 height 7
click at [661, 470] on icon at bounding box center [664, 472] width 8 height 9
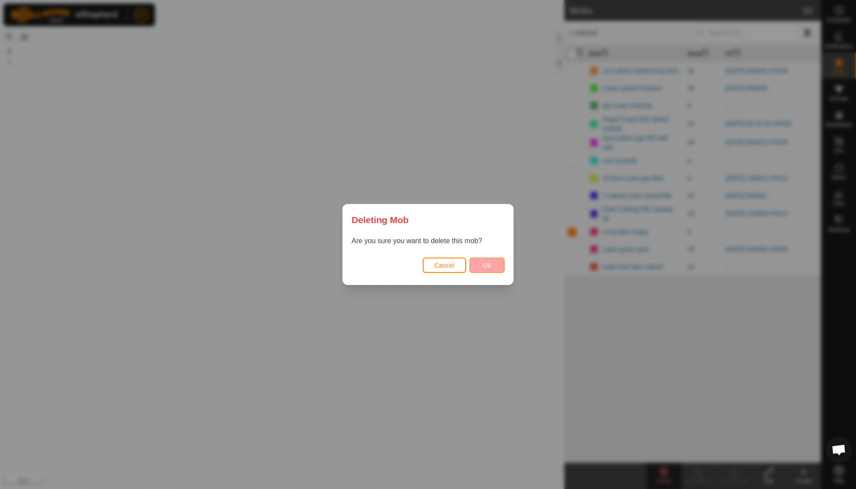
click at [484, 266] on span "Ok" at bounding box center [487, 265] width 8 height 7
checkbox input "false"
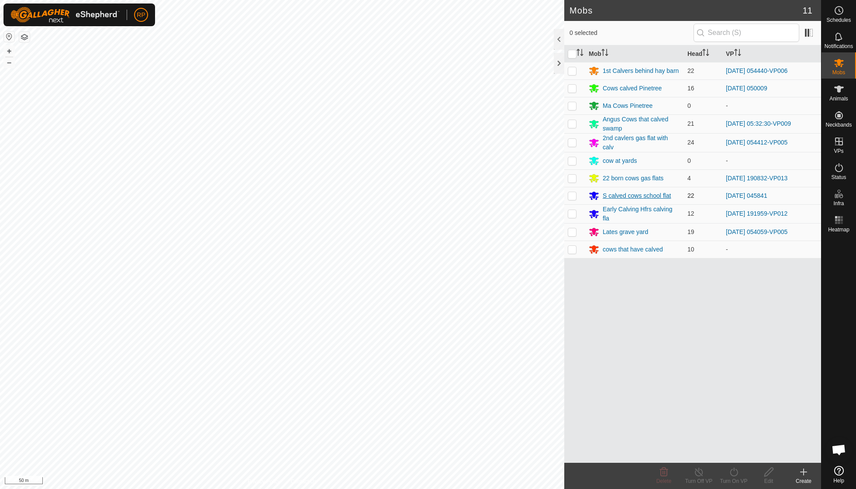
click at [595, 194] on icon at bounding box center [594, 196] width 10 height 8
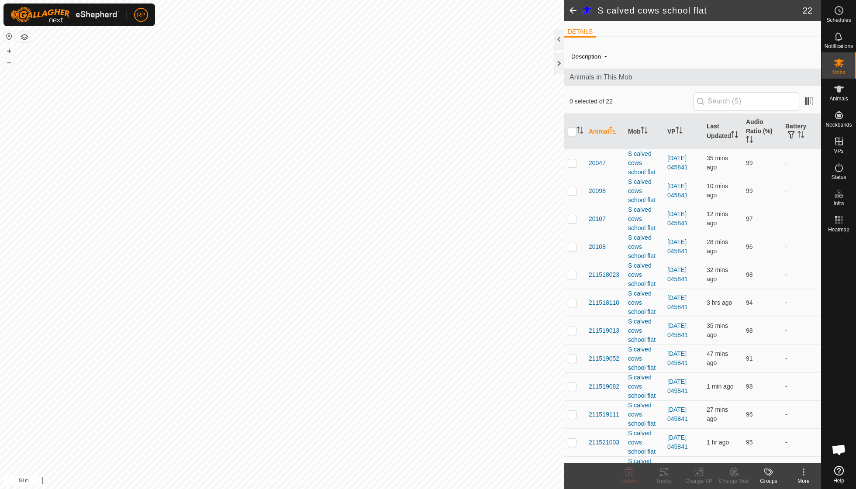
click at [806, 474] on icon at bounding box center [803, 472] width 10 height 10
click at [784, 448] on link "Edit Mob Detail" at bounding box center [777, 452] width 86 height 17
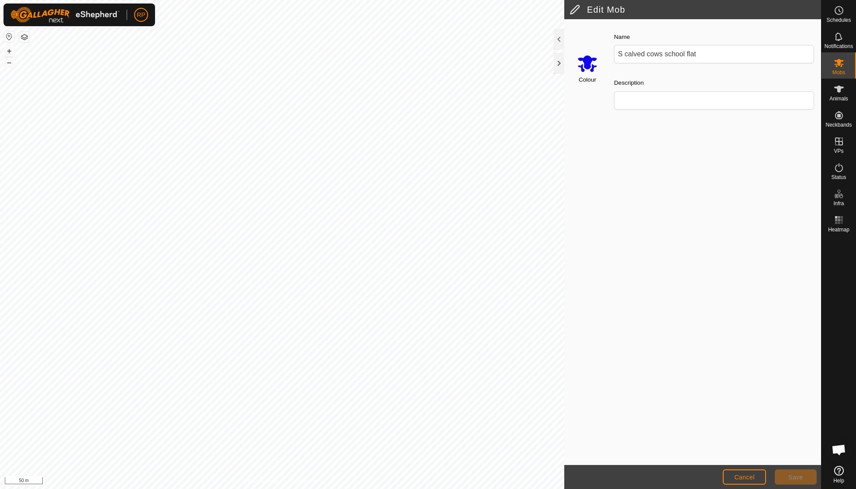
click at [587, 60] on input "Select a color" at bounding box center [587, 63] width 21 height 21
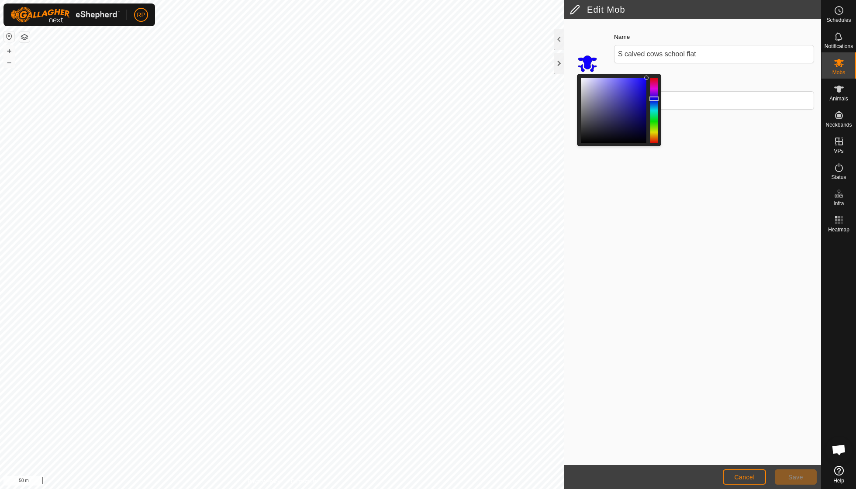
click at [655, 109] on div at bounding box center [653, 110] width 7 height 65
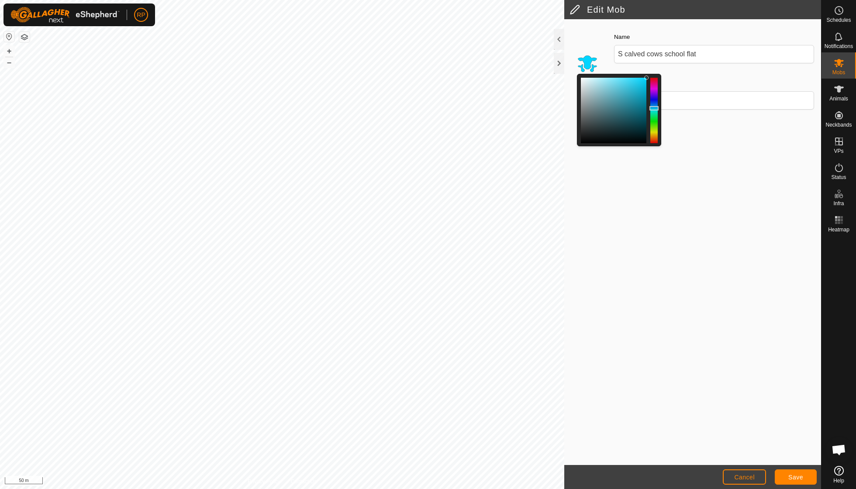
click at [794, 474] on span "Save" at bounding box center [795, 477] width 15 height 7
